Goal: Navigation & Orientation: Understand site structure

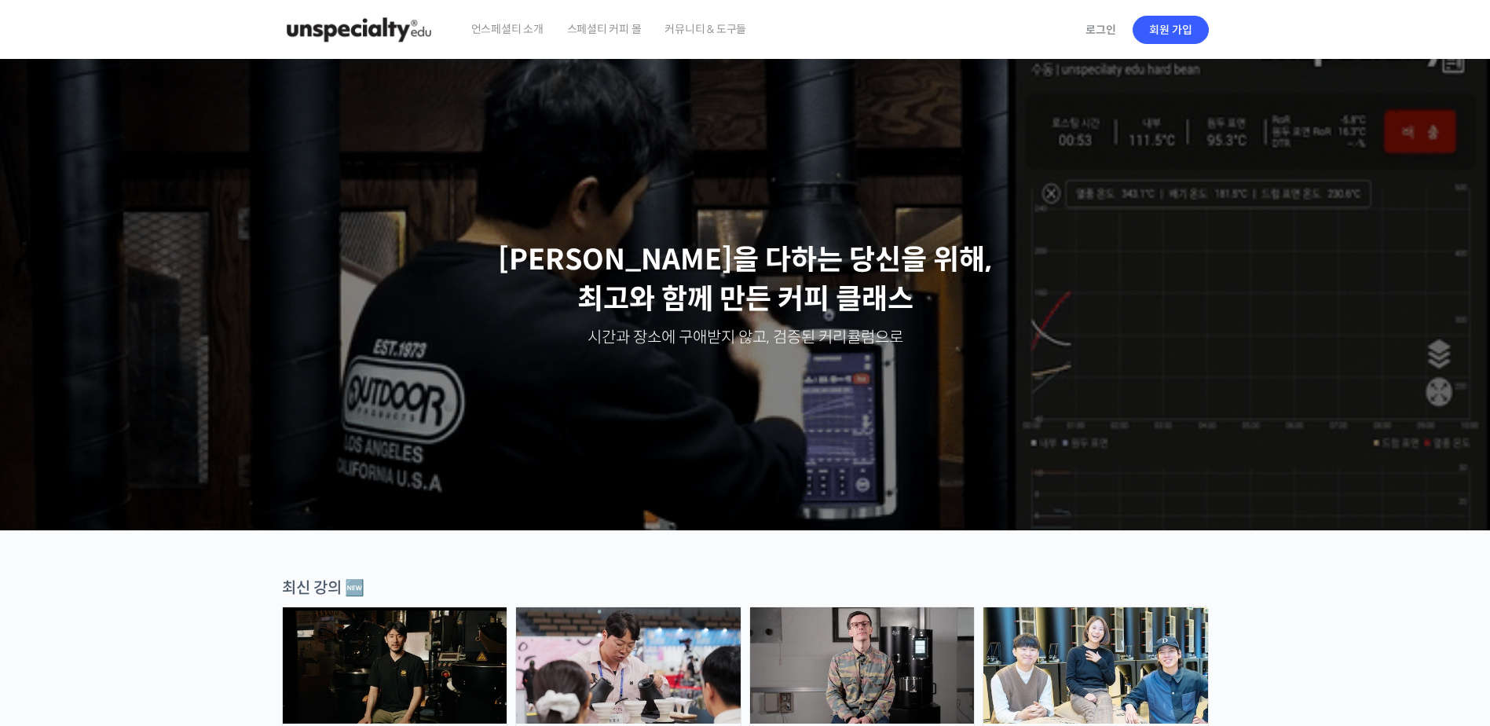
click at [499, 23] on span "언스페셜티 소개" at bounding box center [507, 29] width 72 height 60
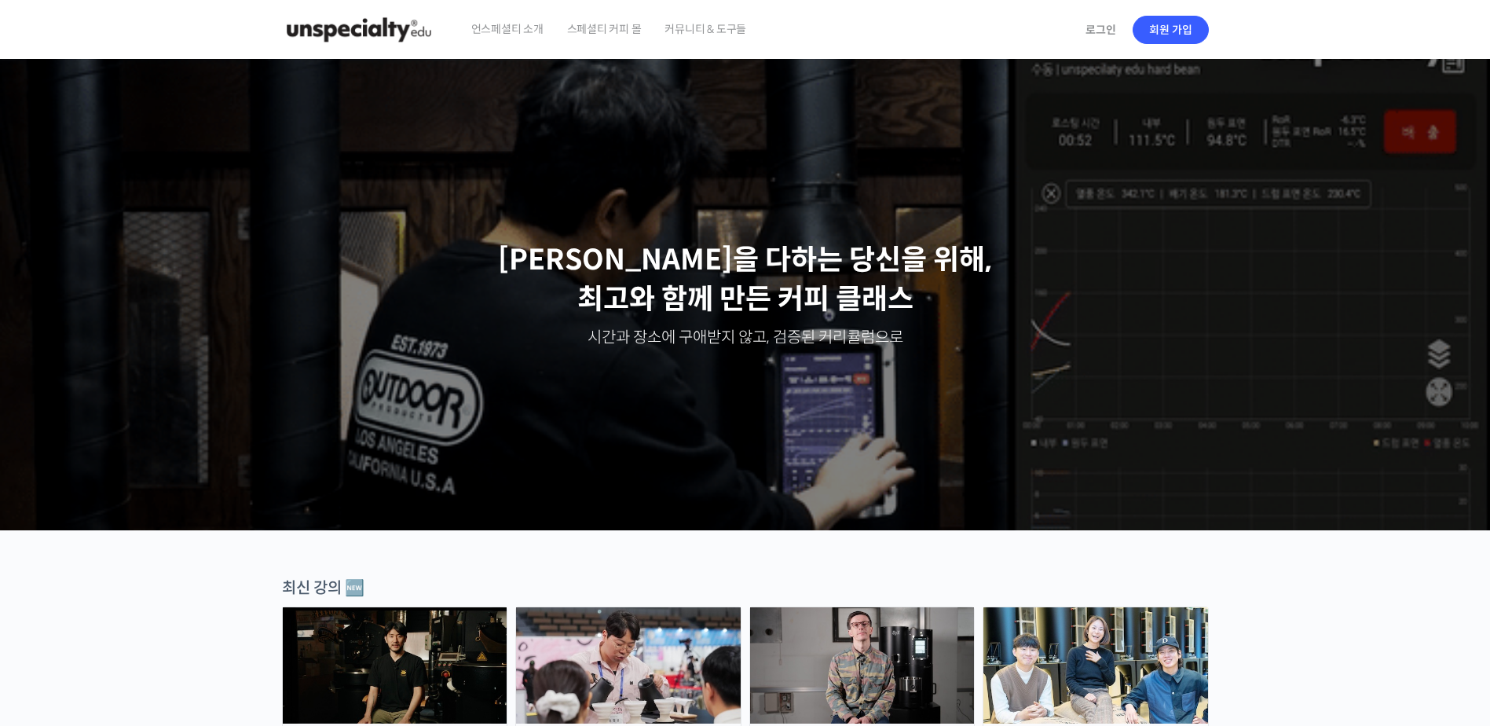
click at [360, 45] on img at bounding box center [359, 29] width 154 height 47
